Goal: Transaction & Acquisition: Subscribe to service/newsletter

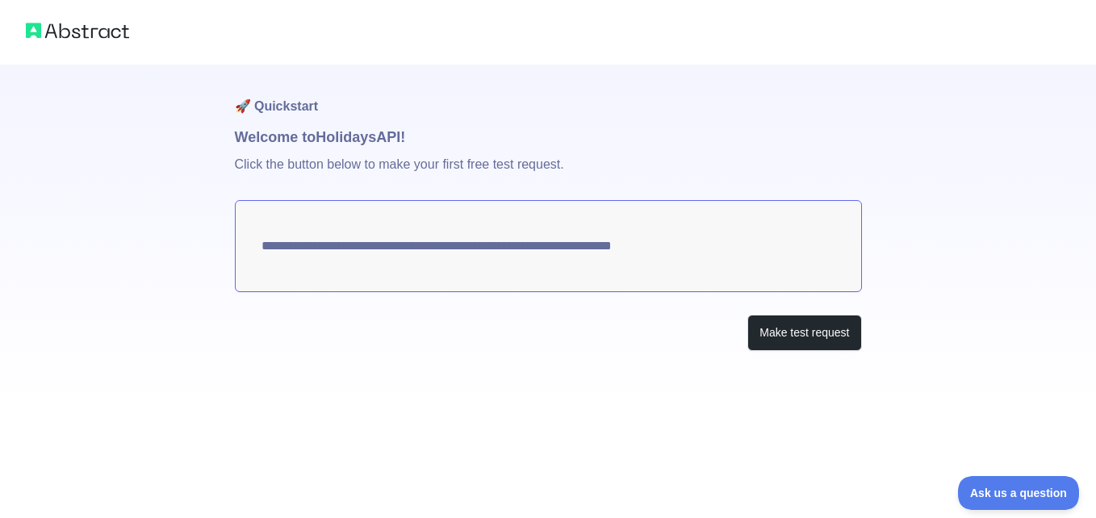
click at [357, 147] on h1 "Welcome to Holidays API!" at bounding box center [548, 137] width 627 height 23
click at [781, 341] on button "Make test request" at bounding box center [804, 333] width 114 height 36
click at [529, 268] on textarea "**********" at bounding box center [548, 246] width 627 height 92
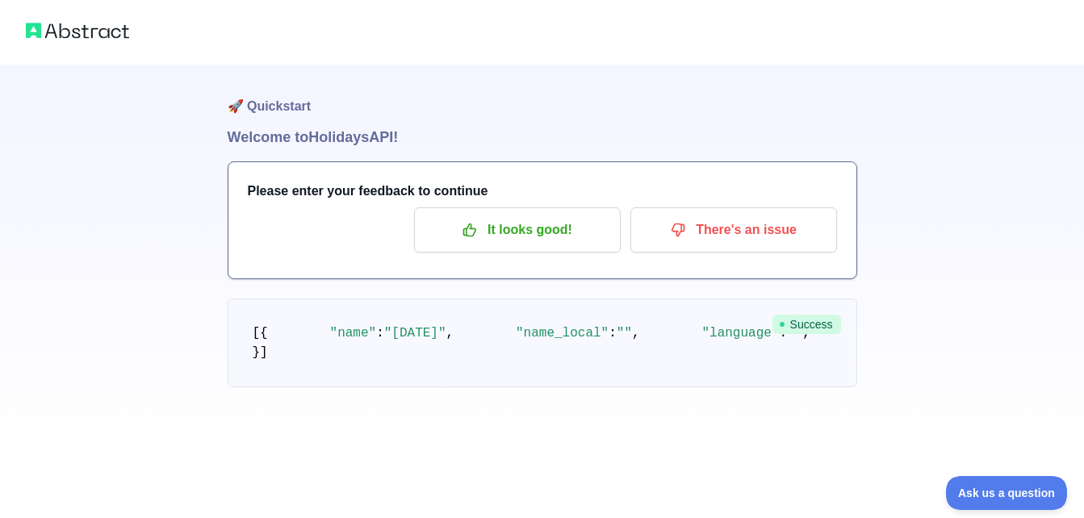
scroll to position [44, 0]
click at [549, 216] on p "It looks good!" at bounding box center [517, 229] width 182 height 27
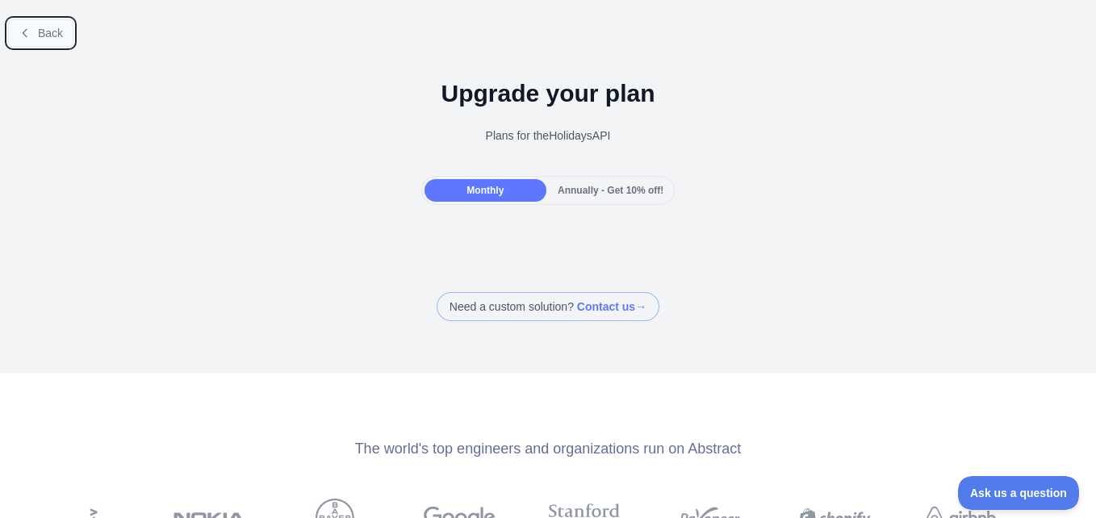
click at [47, 40] on span "Back" at bounding box center [50, 33] width 25 height 13
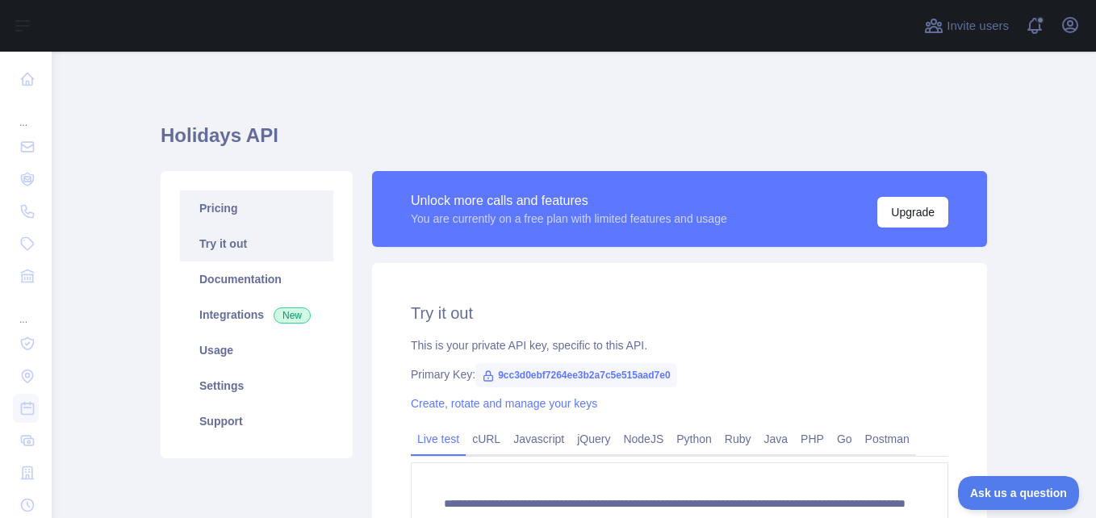
click at [259, 211] on link "Pricing" at bounding box center [256, 207] width 153 height 35
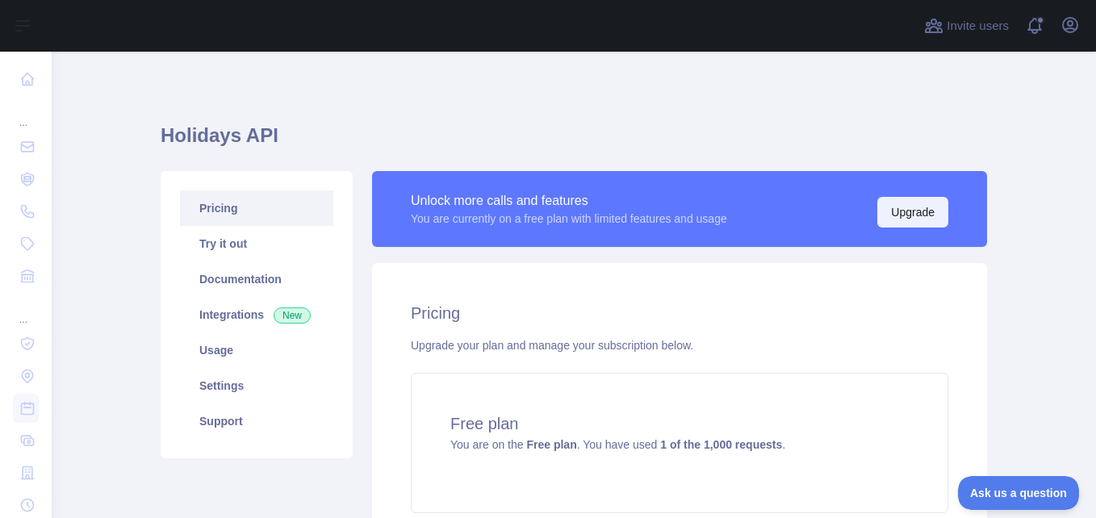
click at [912, 206] on button "Upgrade" at bounding box center [912, 212] width 71 height 31
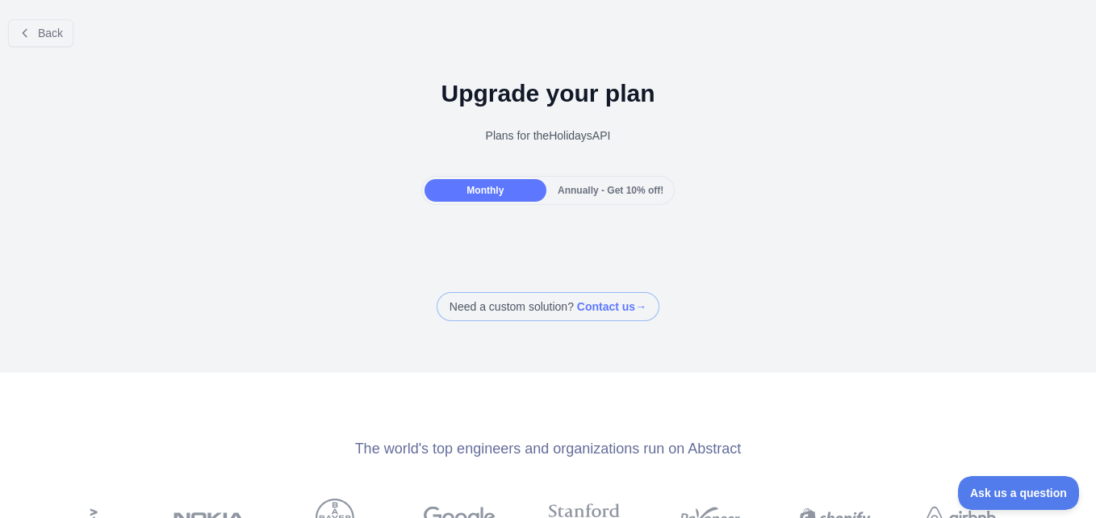
click at [567, 187] on span "Annually - Get 10% off!" at bounding box center [611, 190] width 106 height 11
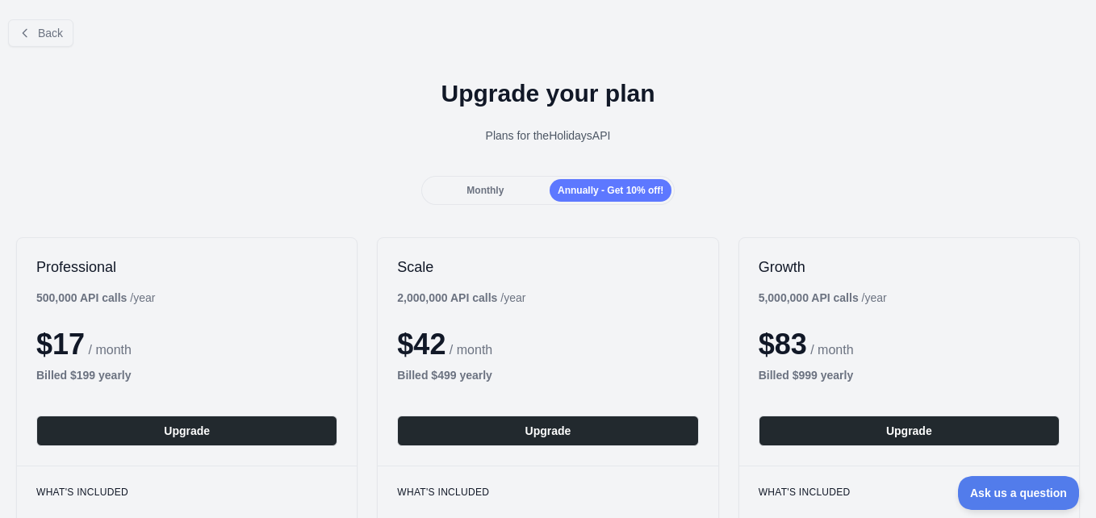
click at [503, 190] on div "Monthly" at bounding box center [485, 190] width 122 height 23
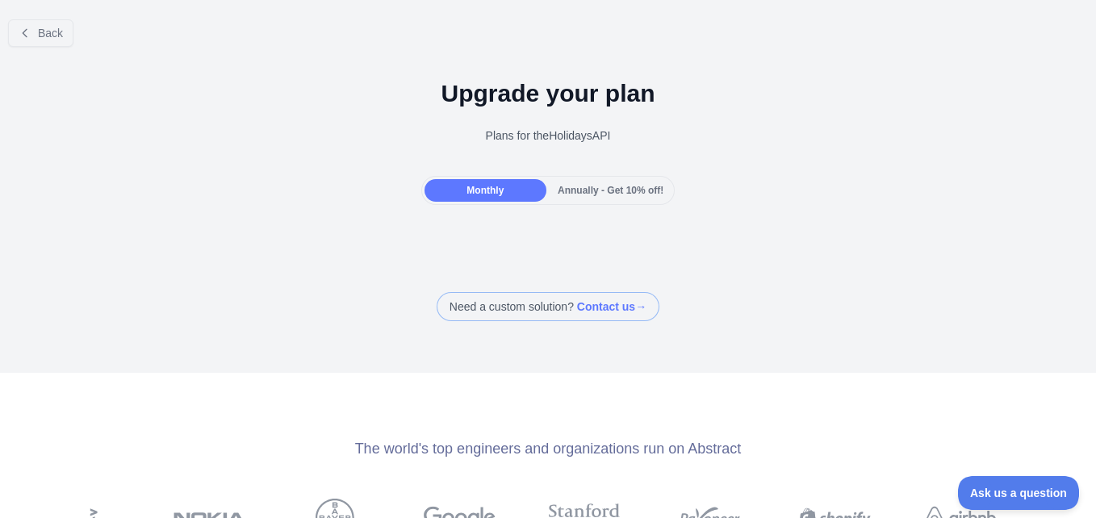
click at [566, 194] on span "Annually - Get 10% off!" at bounding box center [611, 190] width 106 height 11
